Goal: Transaction & Acquisition: Book appointment/travel/reservation

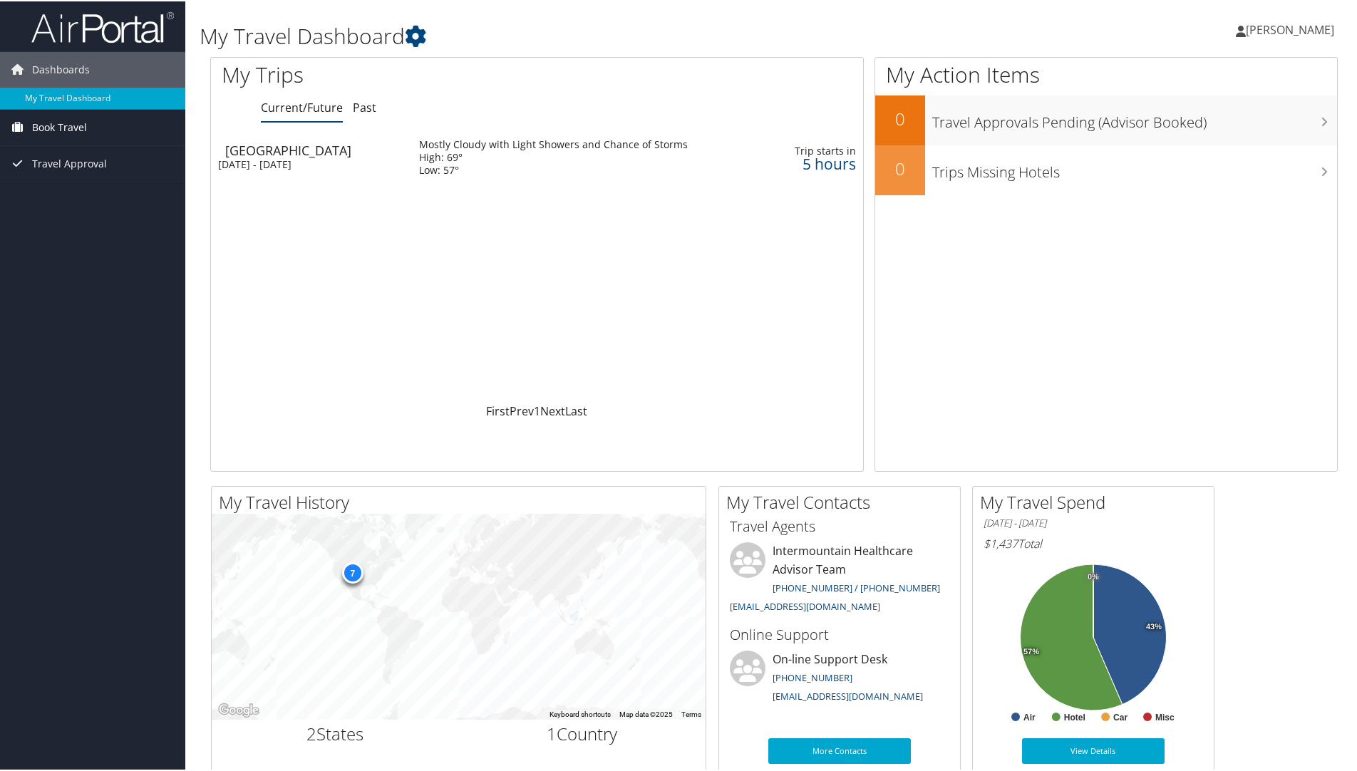
click at [51, 127] on span "Book Travel" at bounding box center [59, 126] width 55 height 36
click at [52, 175] on link "Book/Manage Online Trips" at bounding box center [92, 175] width 185 height 21
click at [53, 125] on span "Book Travel" at bounding box center [59, 126] width 55 height 36
click at [38, 177] on link "Book/Manage Online Trips" at bounding box center [92, 175] width 185 height 21
